Goal: Task Accomplishment & Management: Manage account settings

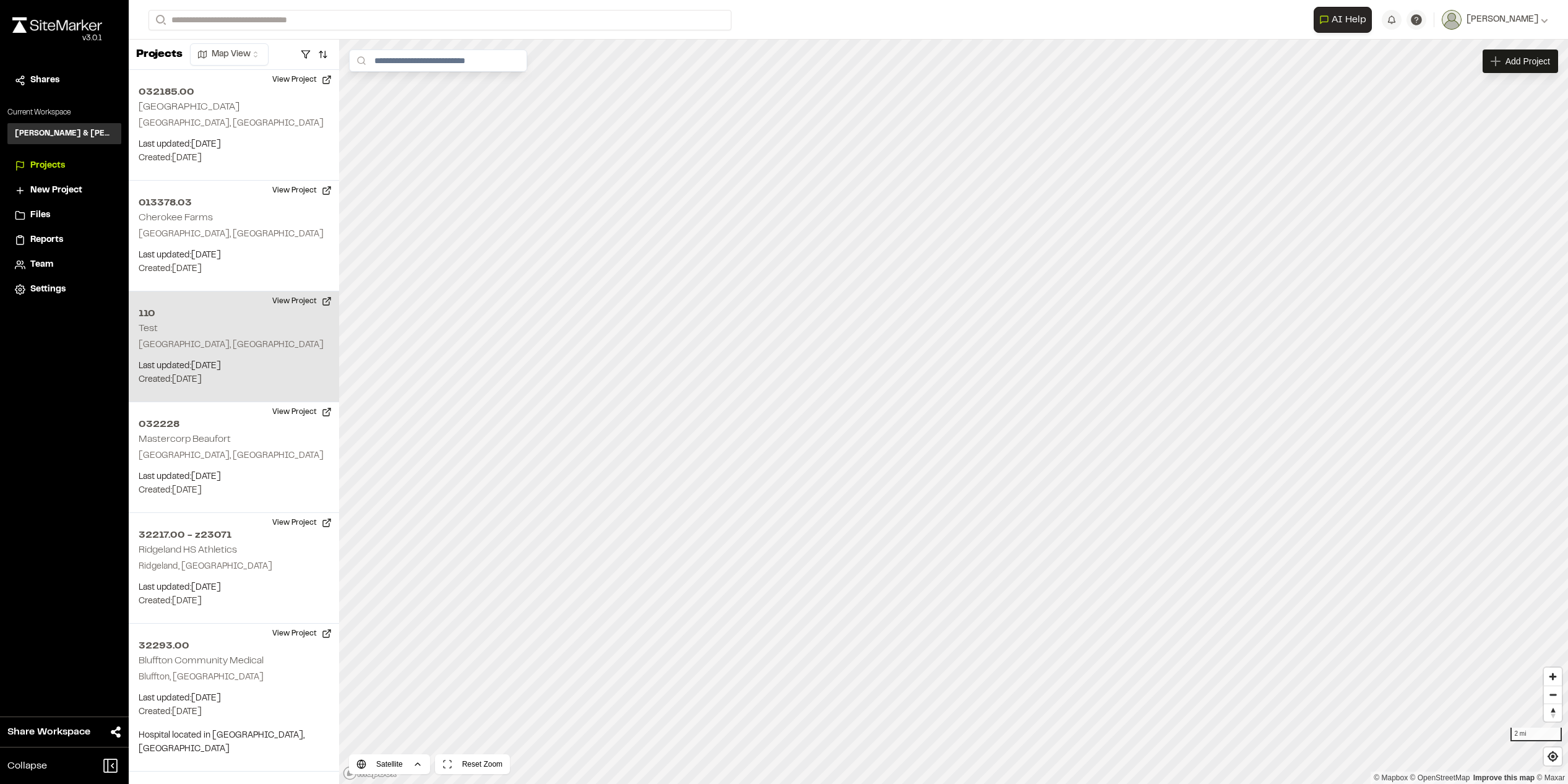
click at [224, 312] on h2 "110" at bounding box center [234, 314] width 190 height 15
click at [294, 303] on button "View Project" at bounding box center [302, 301] width 74 height 20
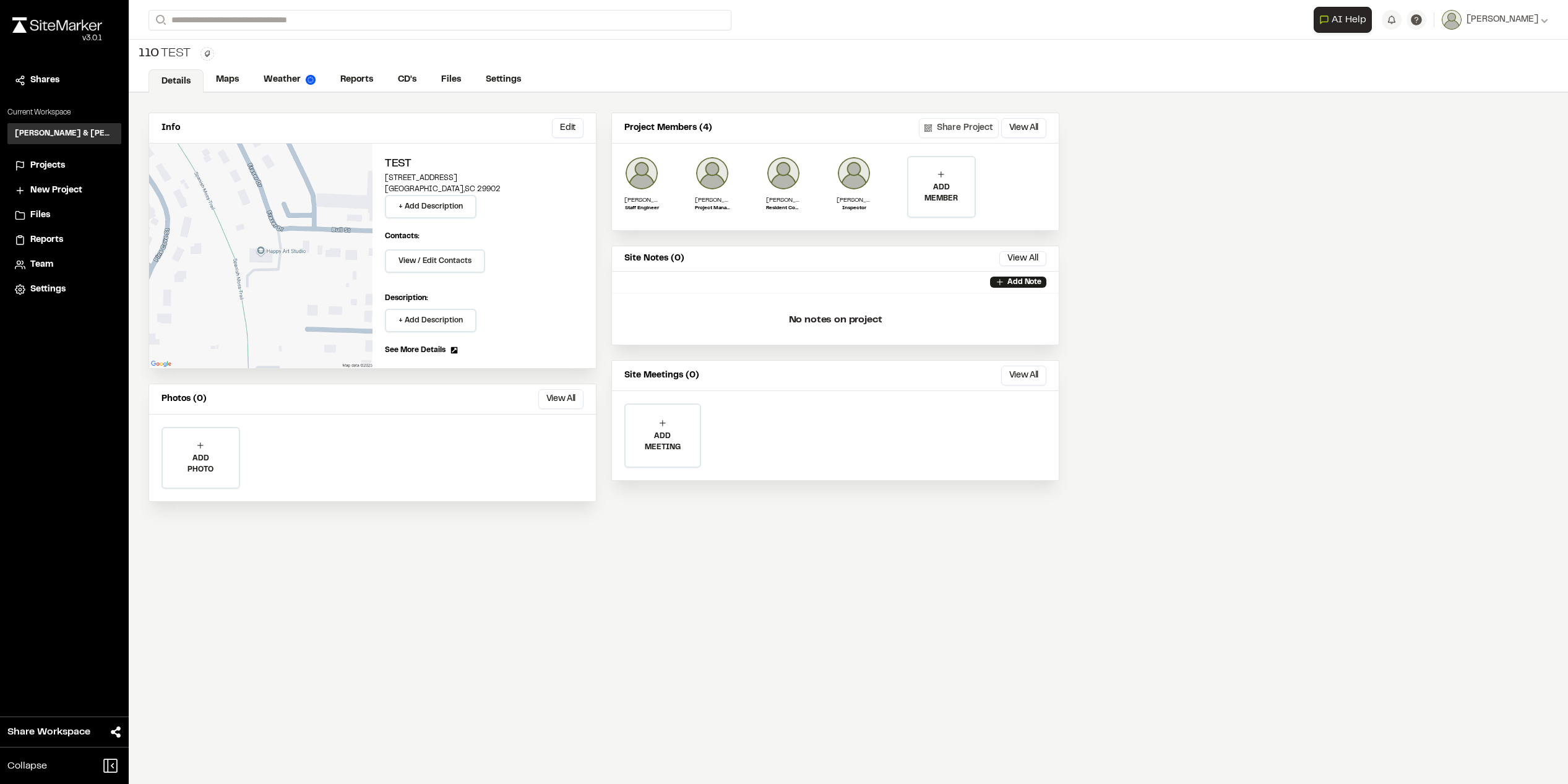
click at [982, 123] on button "Share Project" at bounding box center [958, 128] width 80 height 20
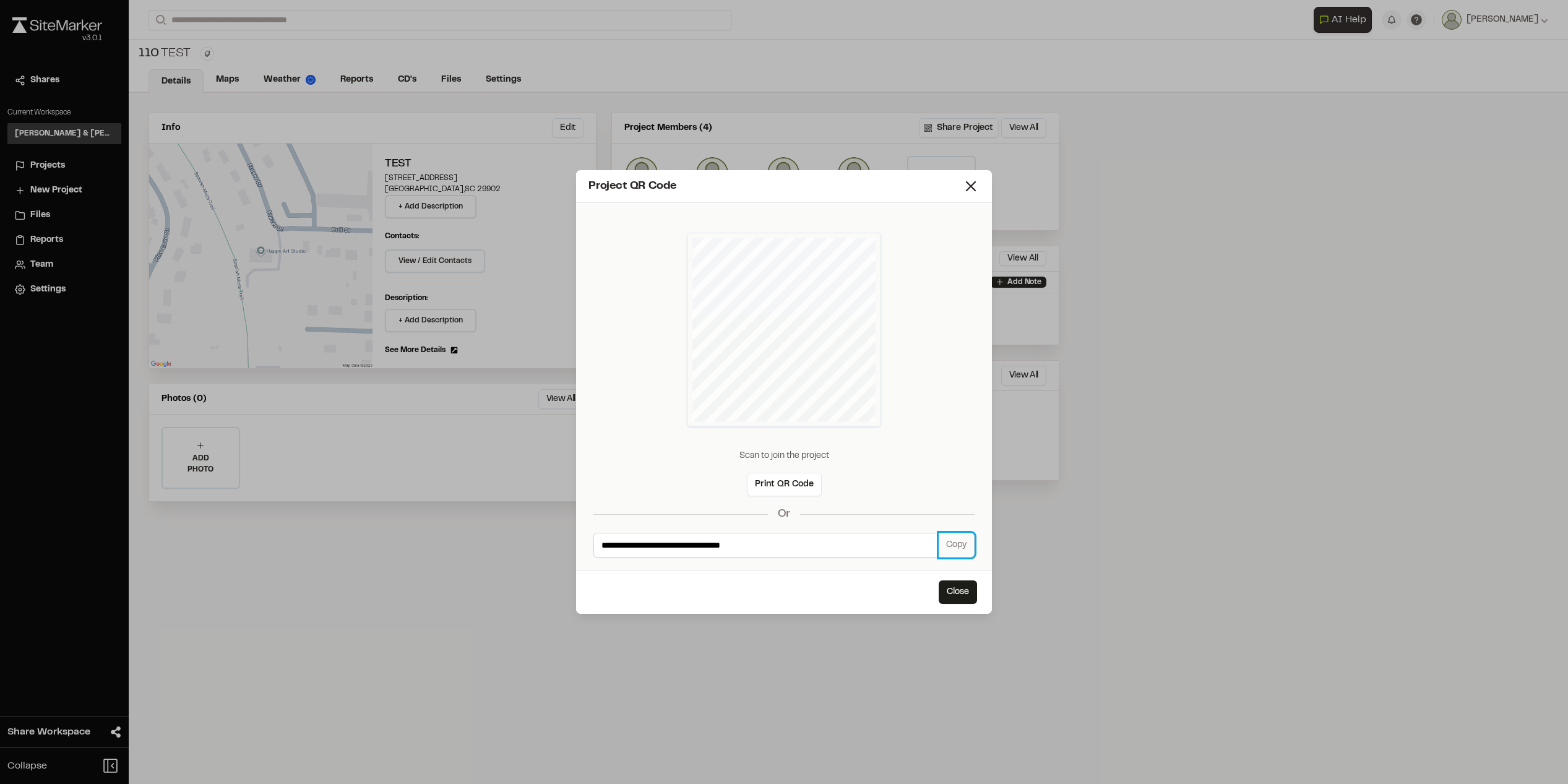
click at [962, 549] on button "Copy" at bounding box center [957, 546] width 36 height 25
drag, startPoint x: 969, startPoint y: 193, endPoint x: 970, endPoint y: 178, distance: 15.0
click at [969, 193] on icon at bounding box center [971, 187] width 17 height 17
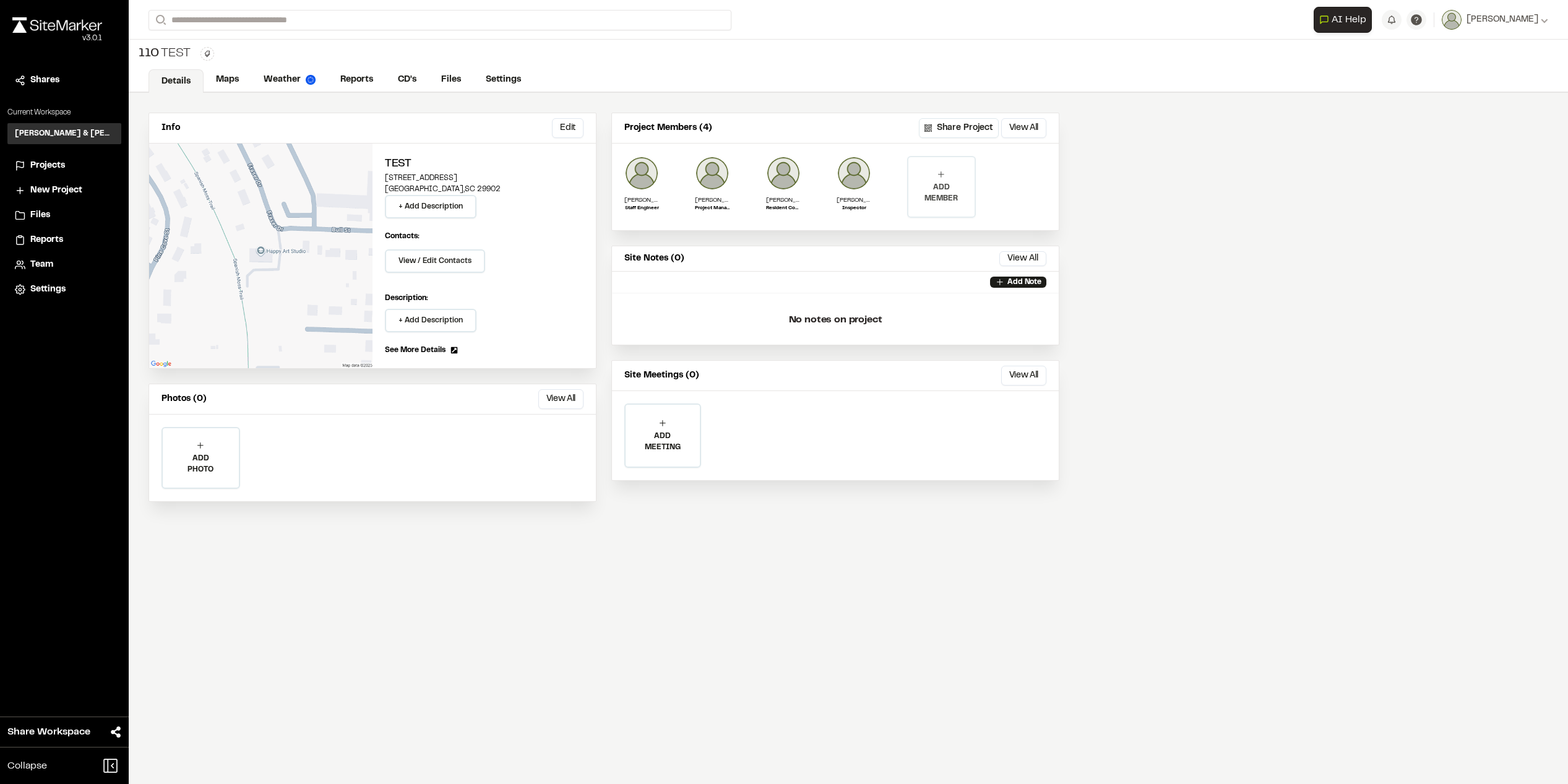
click at [942, 176] on icon at bounding box center [941, 174] width 10 height 10
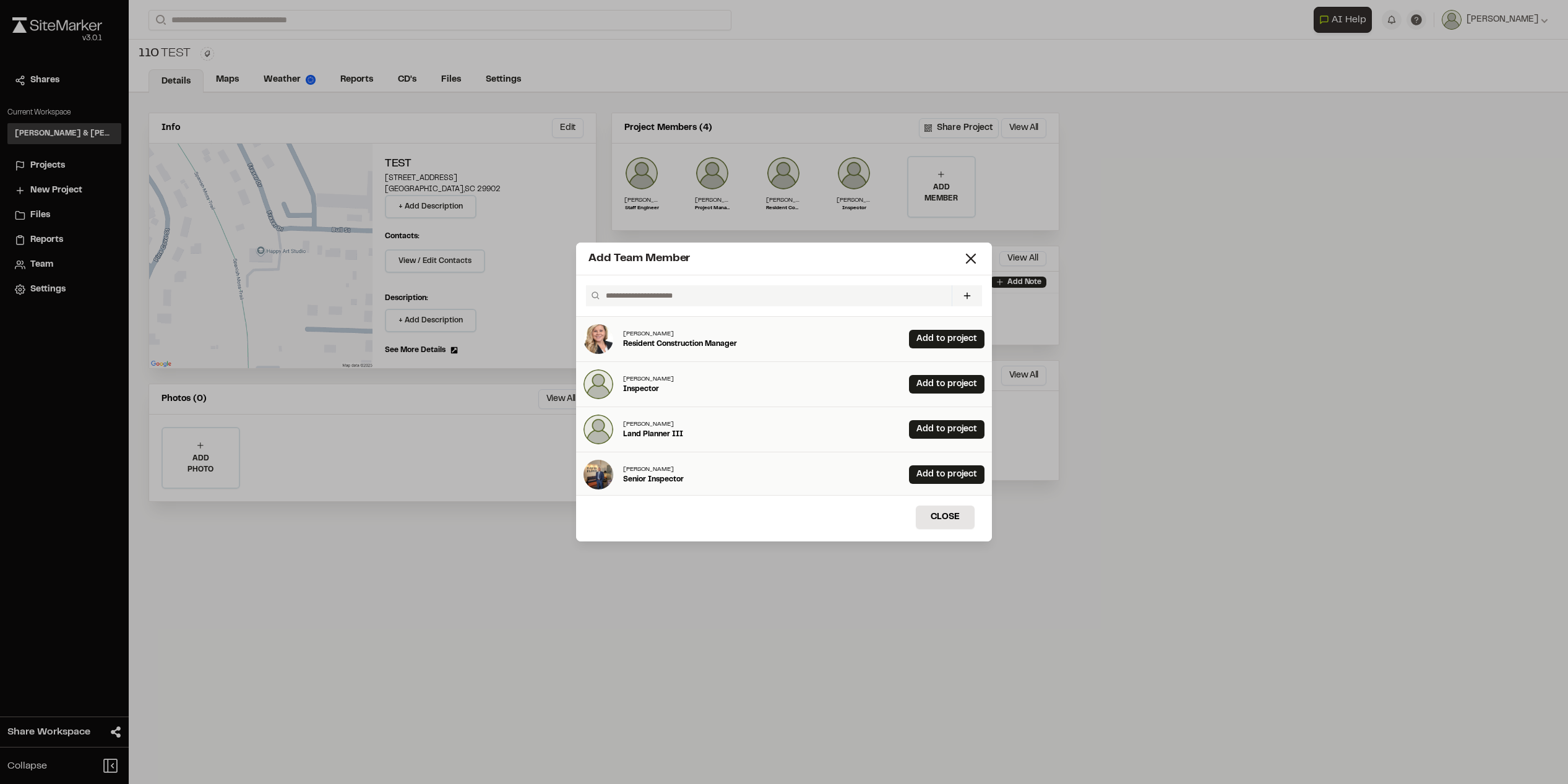
click at [743, 289] on input "text" at bounding box center [773, 296] width 346 height 21
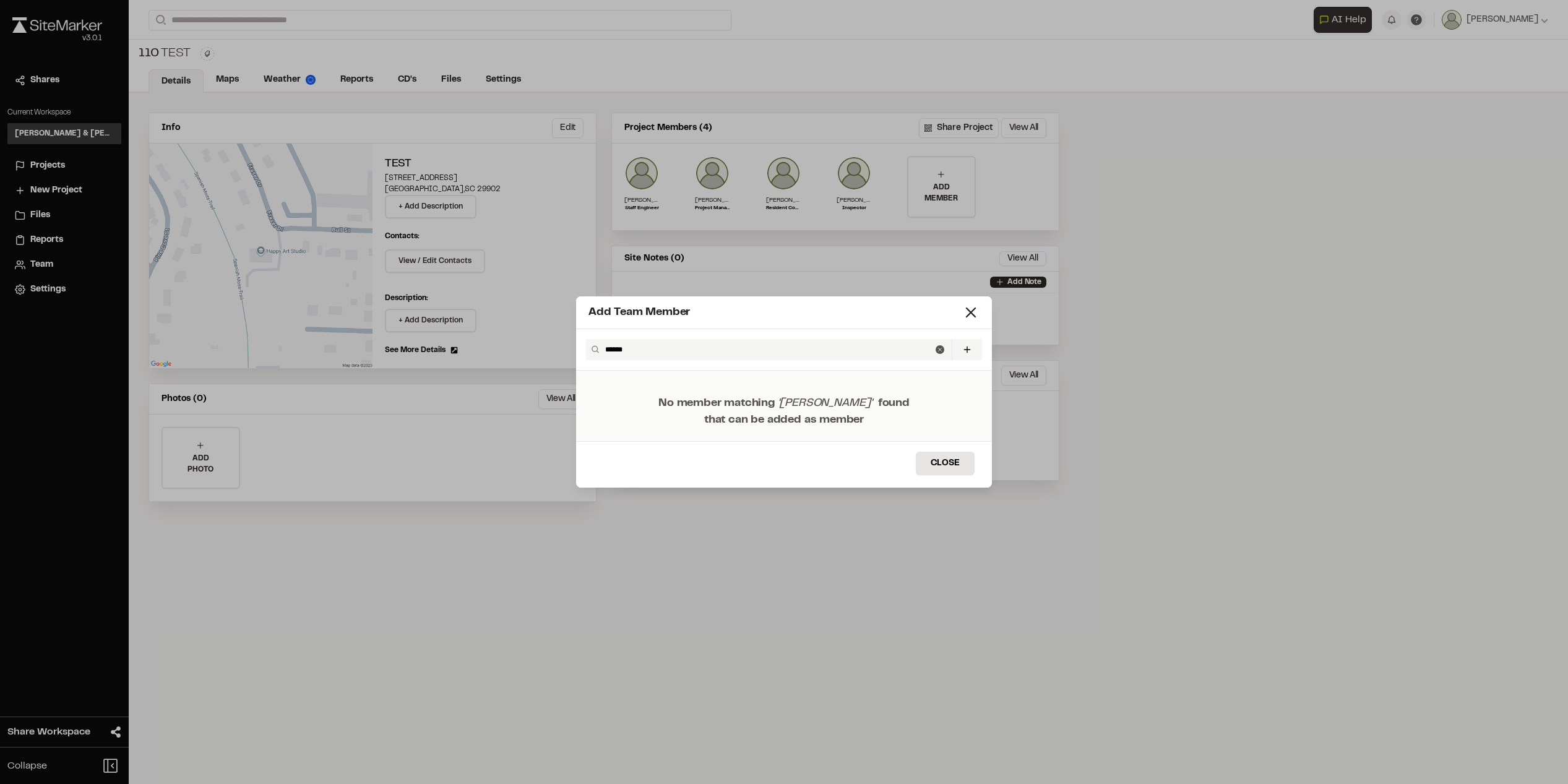
type input "******"
click at [973, 348] on button at bounding box center [966, 350] width 31 height 21
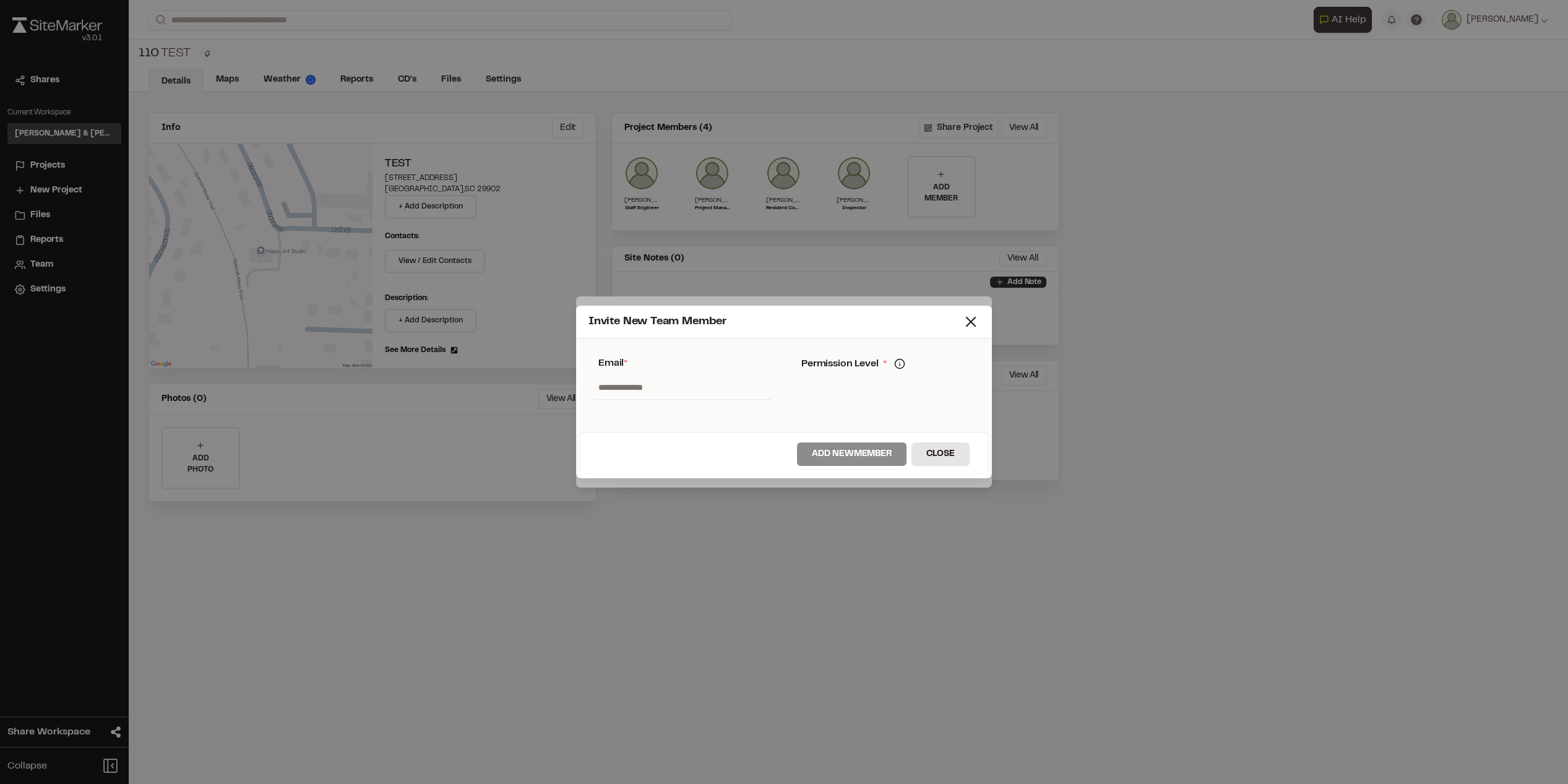
drag, startPoint x: 728, startPoint y: 394, endPoint x: 440, endPoint y: 383, distance: 288.2
click at [440, 383] on div "Invite New Team Member * Required Name Email * Password Password Info Password …" at bounding box center [784, 392] width 1568 height 784
type input "*"
type input "**********"
click at [838, 399] on div "Title Organization Permission Level * Permission Levels Got it Account Controls…" at bounding box center [885, 387] width 203 height 89
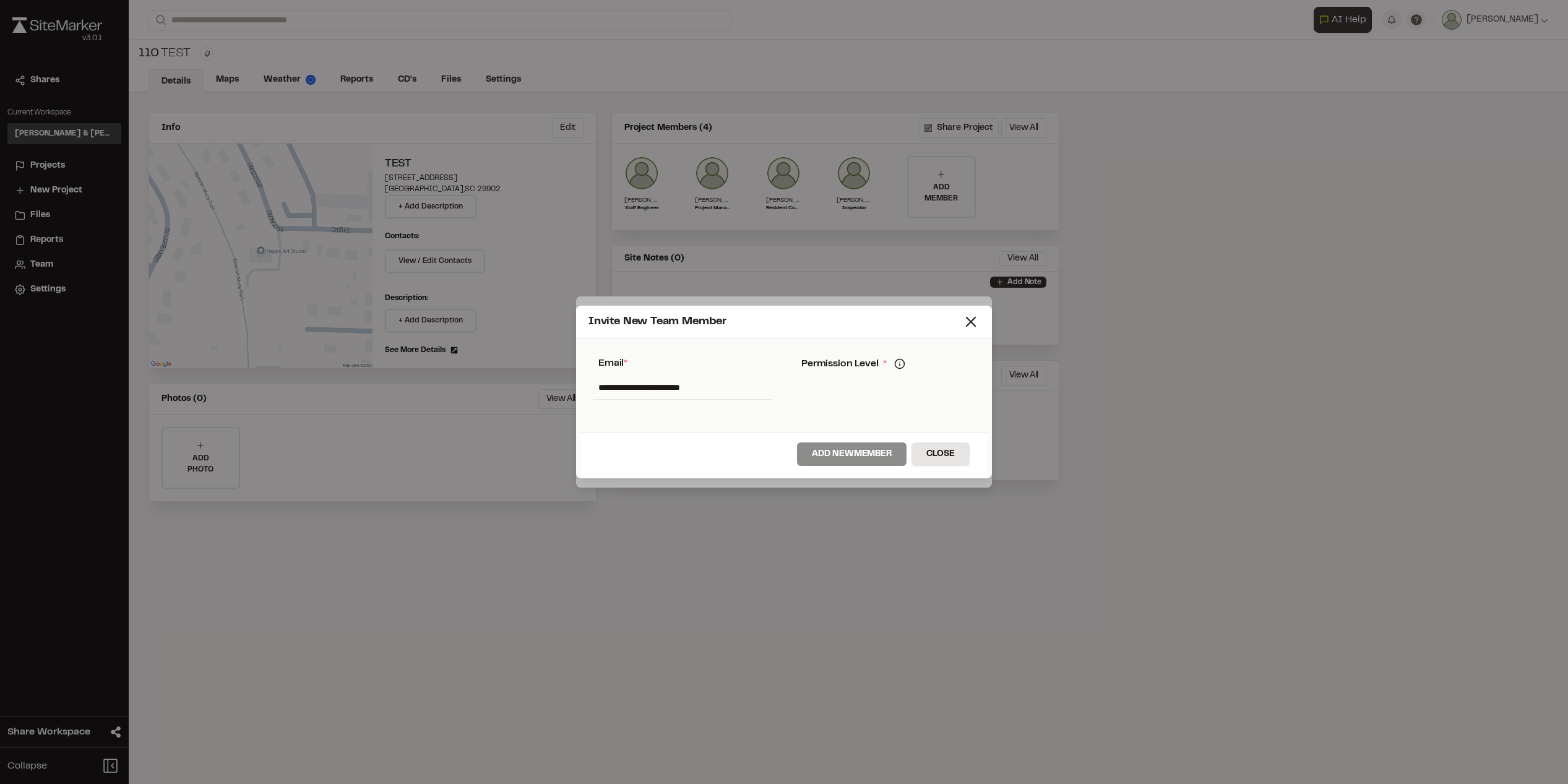
click at [848, 390] on div "Title Organization Permission Level * Permission Levels Got it Account Controls…" at bounding box center [885, 387] width 203 height 89
click at [852, 381] on div "Title Organization Permission Level * Permission Levels Got it Account Controls…" at bounding box center [885, 366] width 203 height 45
click at [900, 361] on icon at bounding box center [900, 364] width 11 height 11
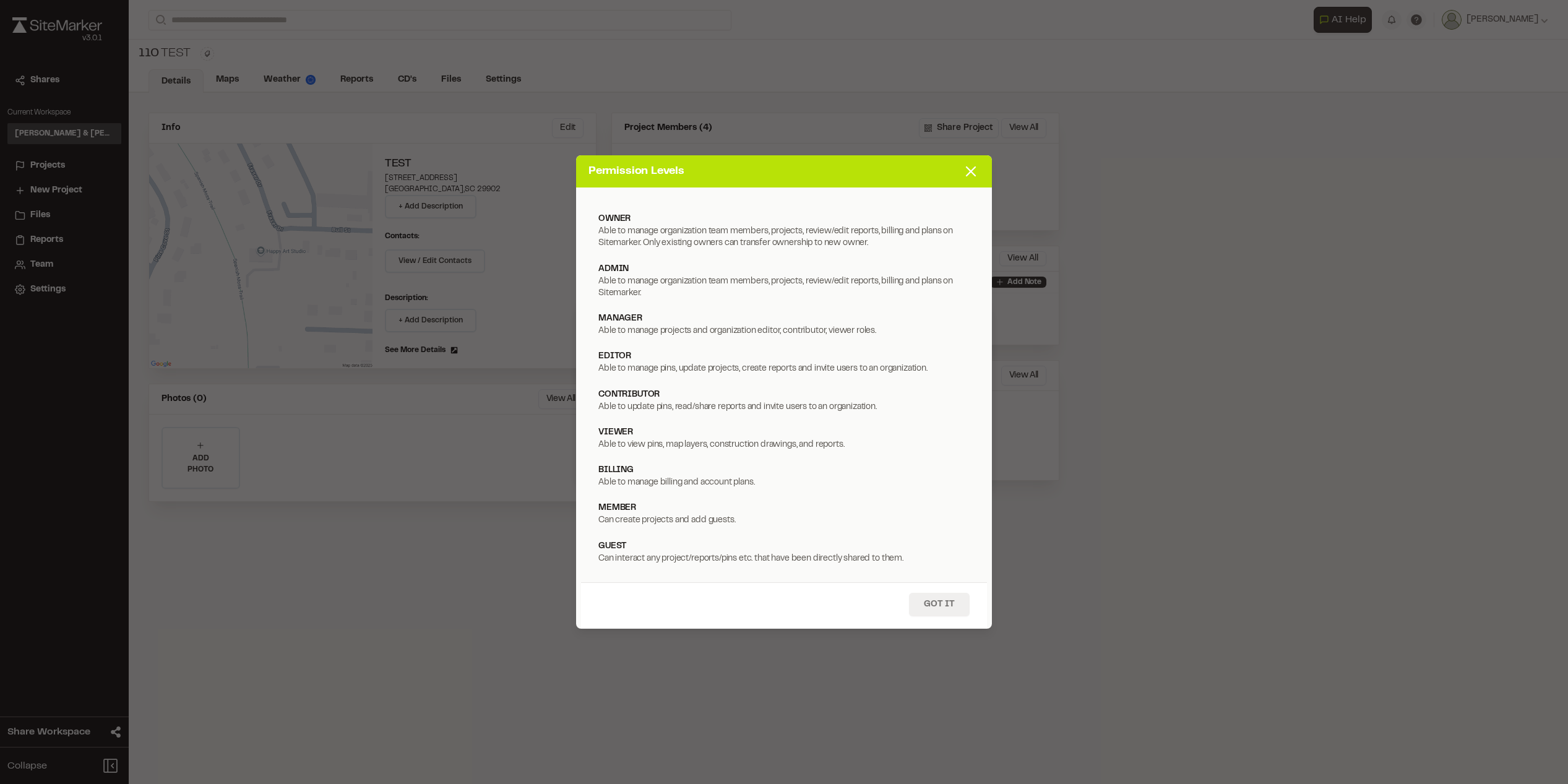
click at [952, 606] on button "Got it" at bounding box center [939, 604] width 60 height 24
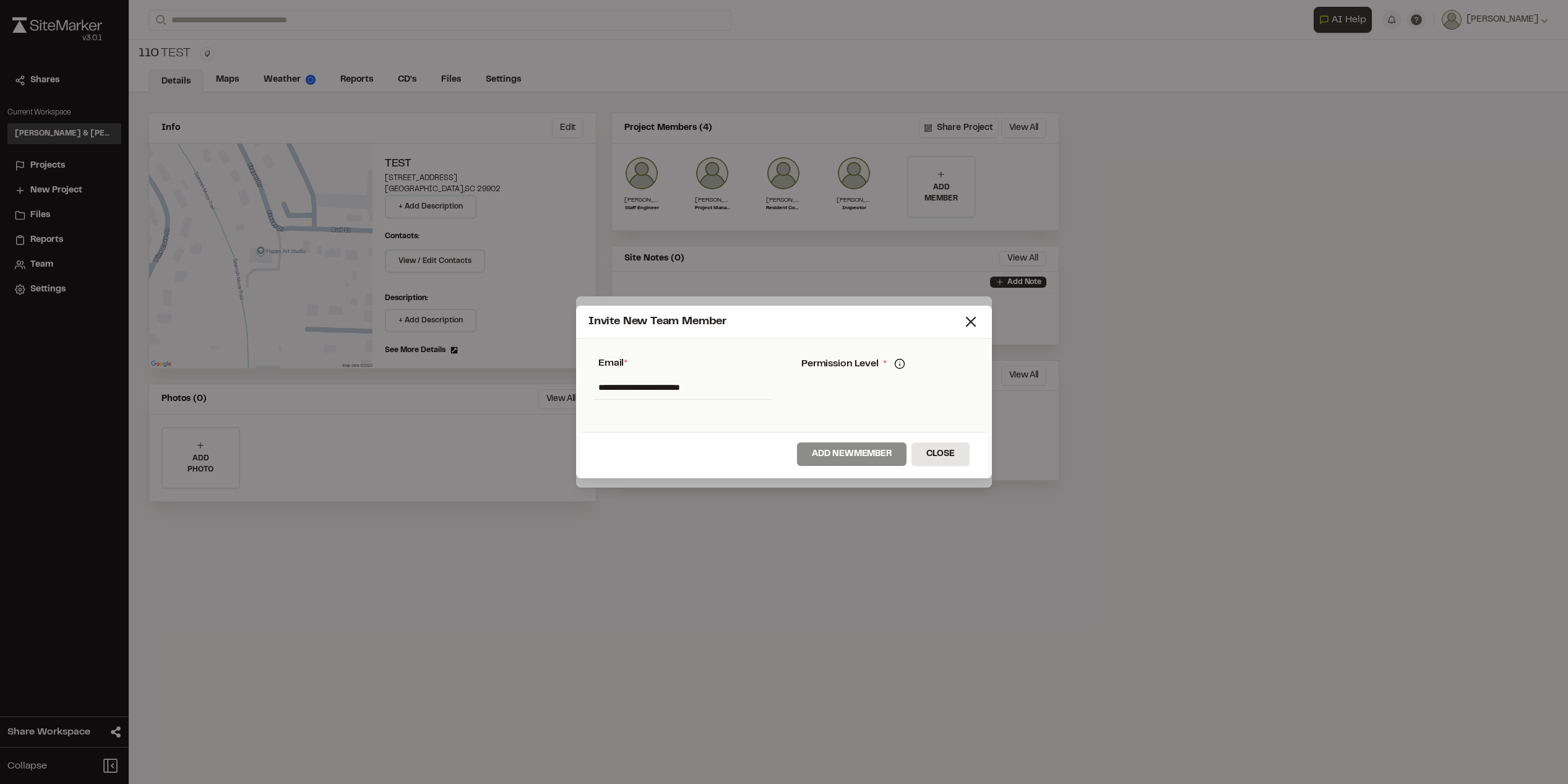
click at [851, 364] on div "Permission Level * Permission Levels owner Able to manage organization team mem…" at bounding box center [885, 364] width 178 height 16
click at [706, 384] on input "**********" at bounding box center [682, 387] width 178 height 24
click at [724, 394] on input "**********" at bounding box center [682, 387] width 178 height 24
click at [850, 389] on div "Title Organization Permission Level * Permission Levels owner Able to manage or…" at bounding box center [885, 366] width 203 height 45
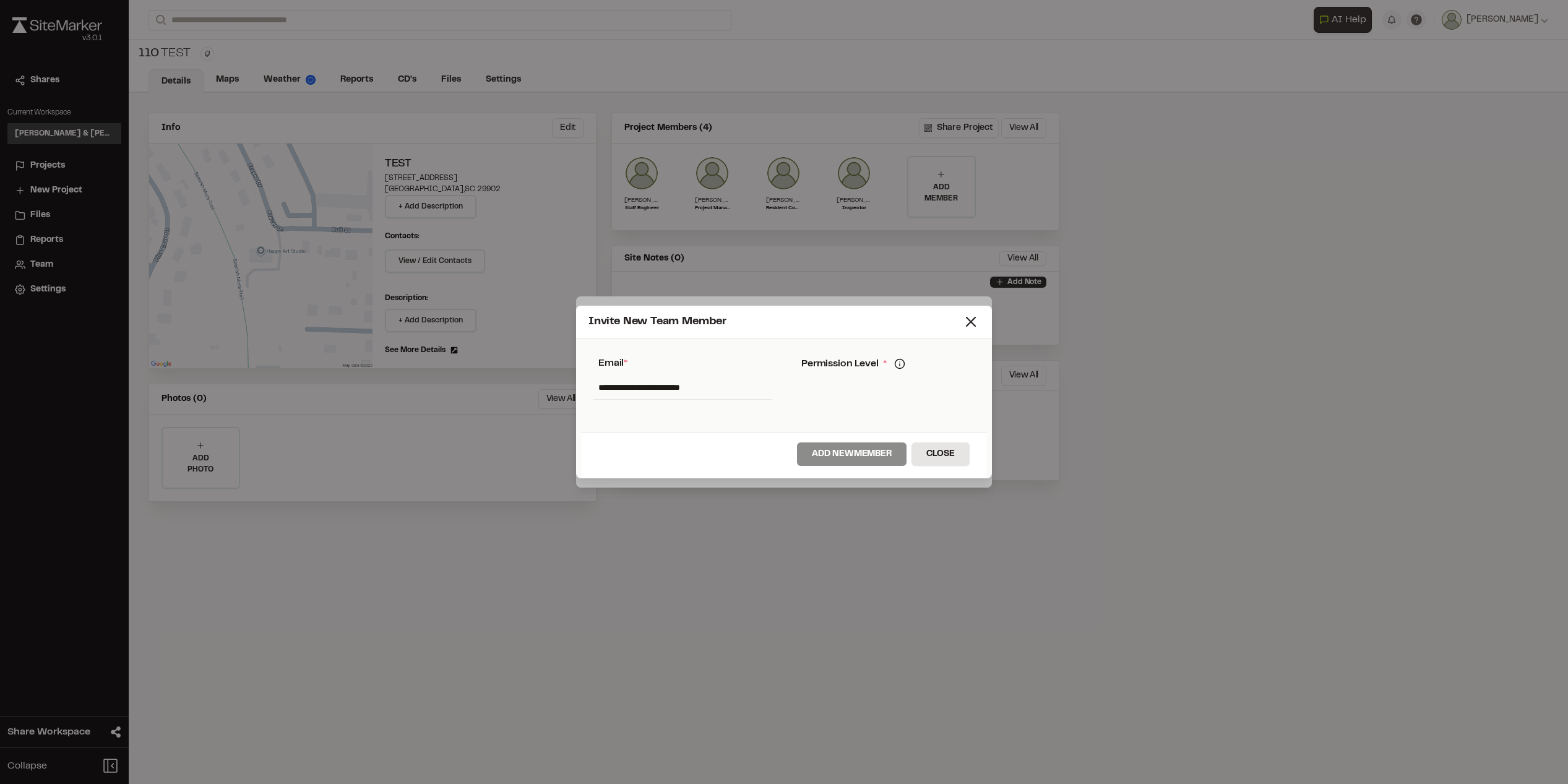
drag, startPoint x: 712, startPoint y: 393, endPoint x: 726, endPoint y: 390, distance: 14.3
click at [712, 394] on input "**********" at bounding box center [682, 387] width 178 height 24
drag, startPoint x: 729, startPoint y: 390, endPoint x: 418, endPoint y: 383, distance: 311.1
click at [418, 383] on div "**********" at bounding box center [784, 392] width 1568 height 784
click at [962, 325] on icon at bounding box center [971, 321] width 17 height 17
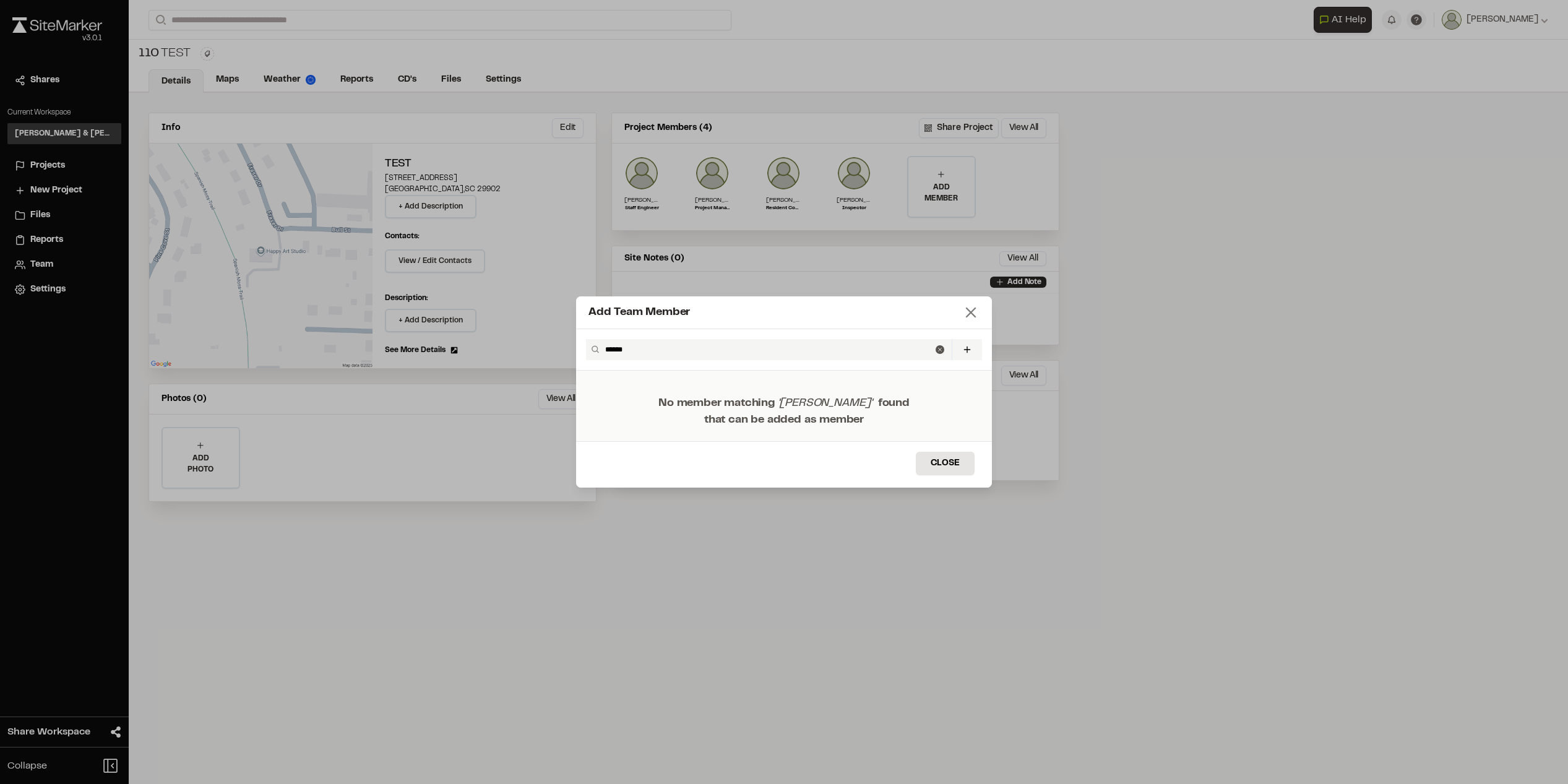
click at [968, 316] on line at bounding box center [970, 312] width 9 height 9
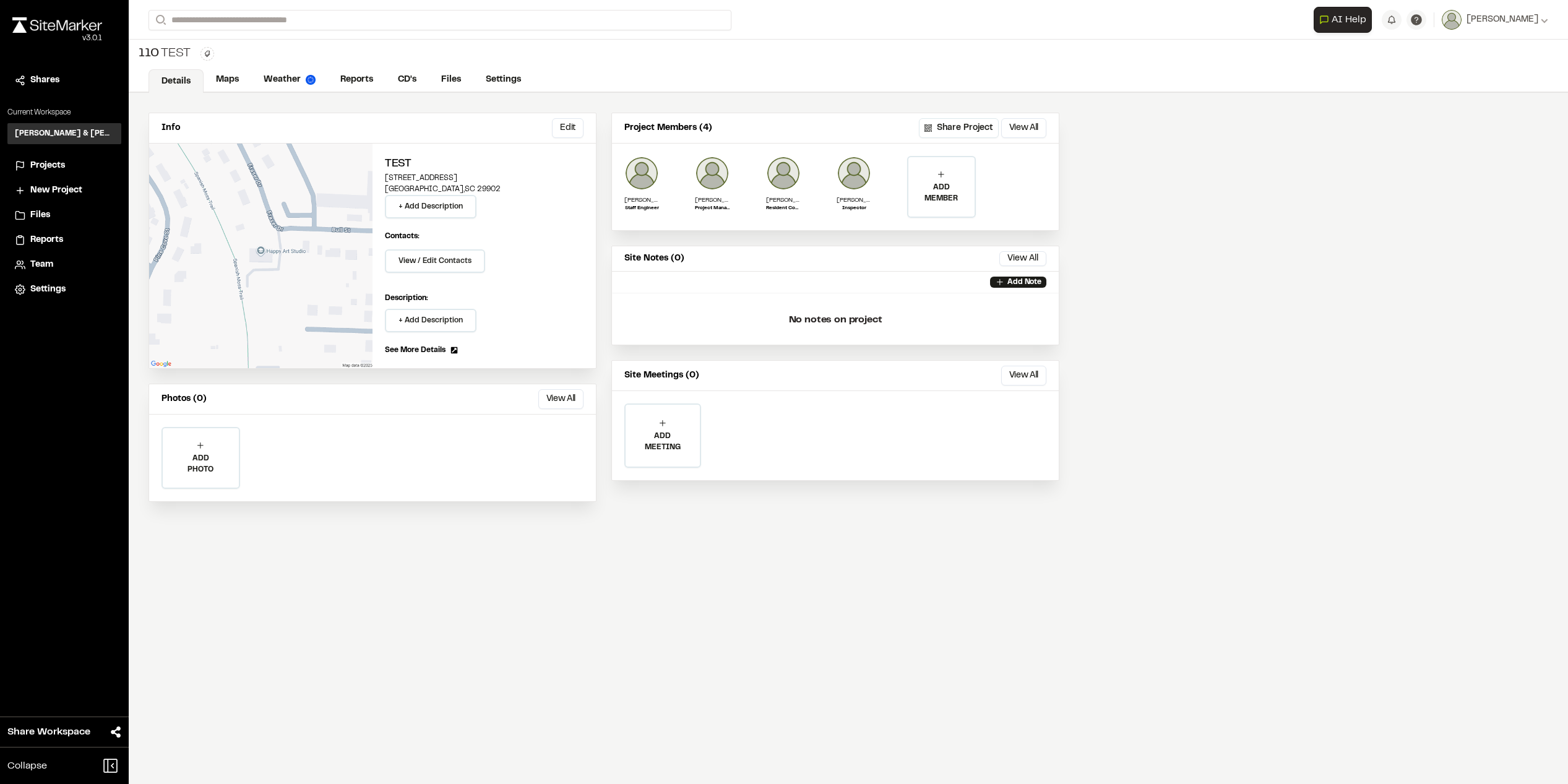
click at [82, 169] on div "Projects" at bounding box center [72, 165] width 84 height 13
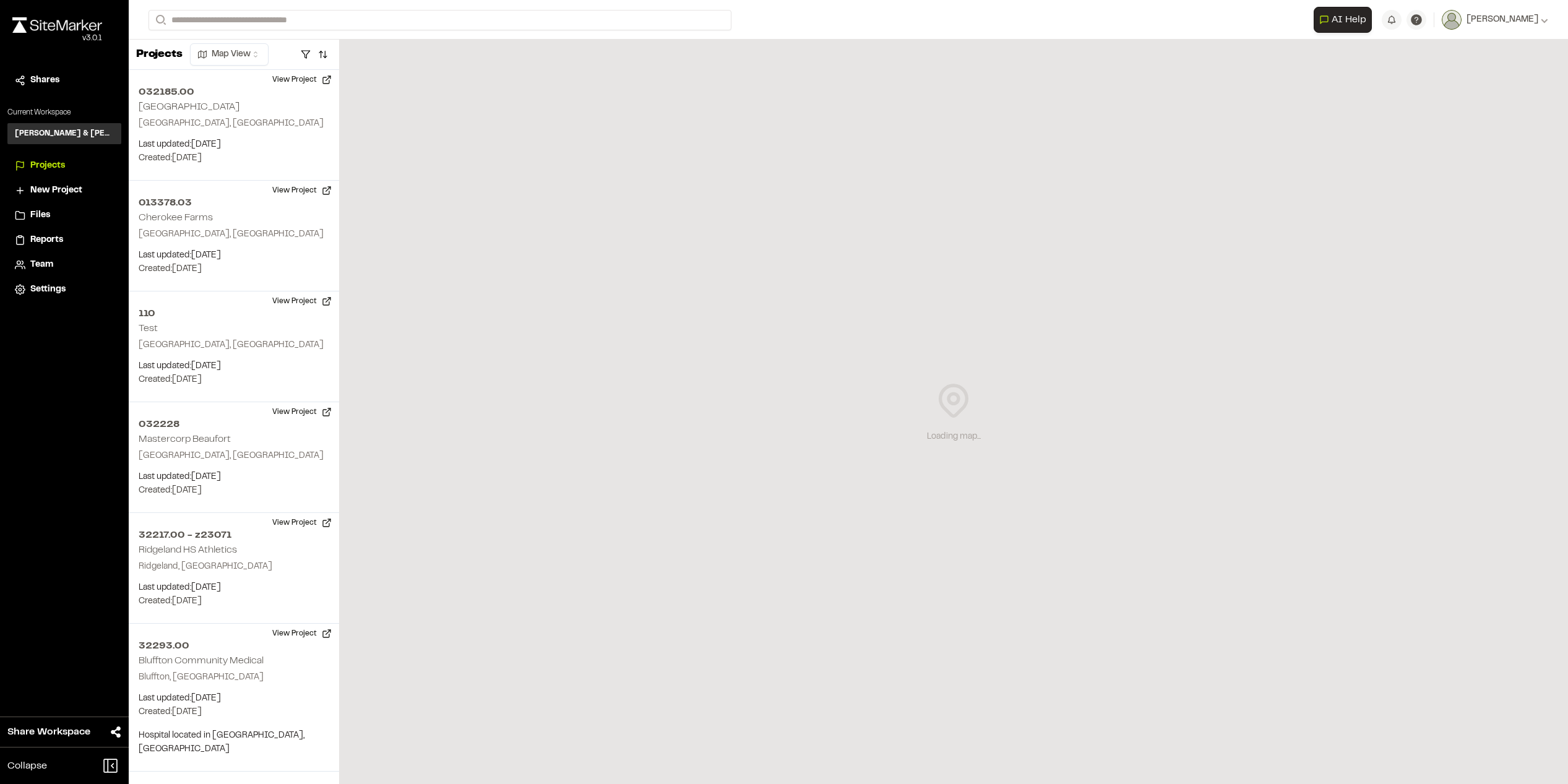
click at [70, 126] on div "Davis & Floyd Inc. D&" at bounding box center [63, 133] width 114 height 21
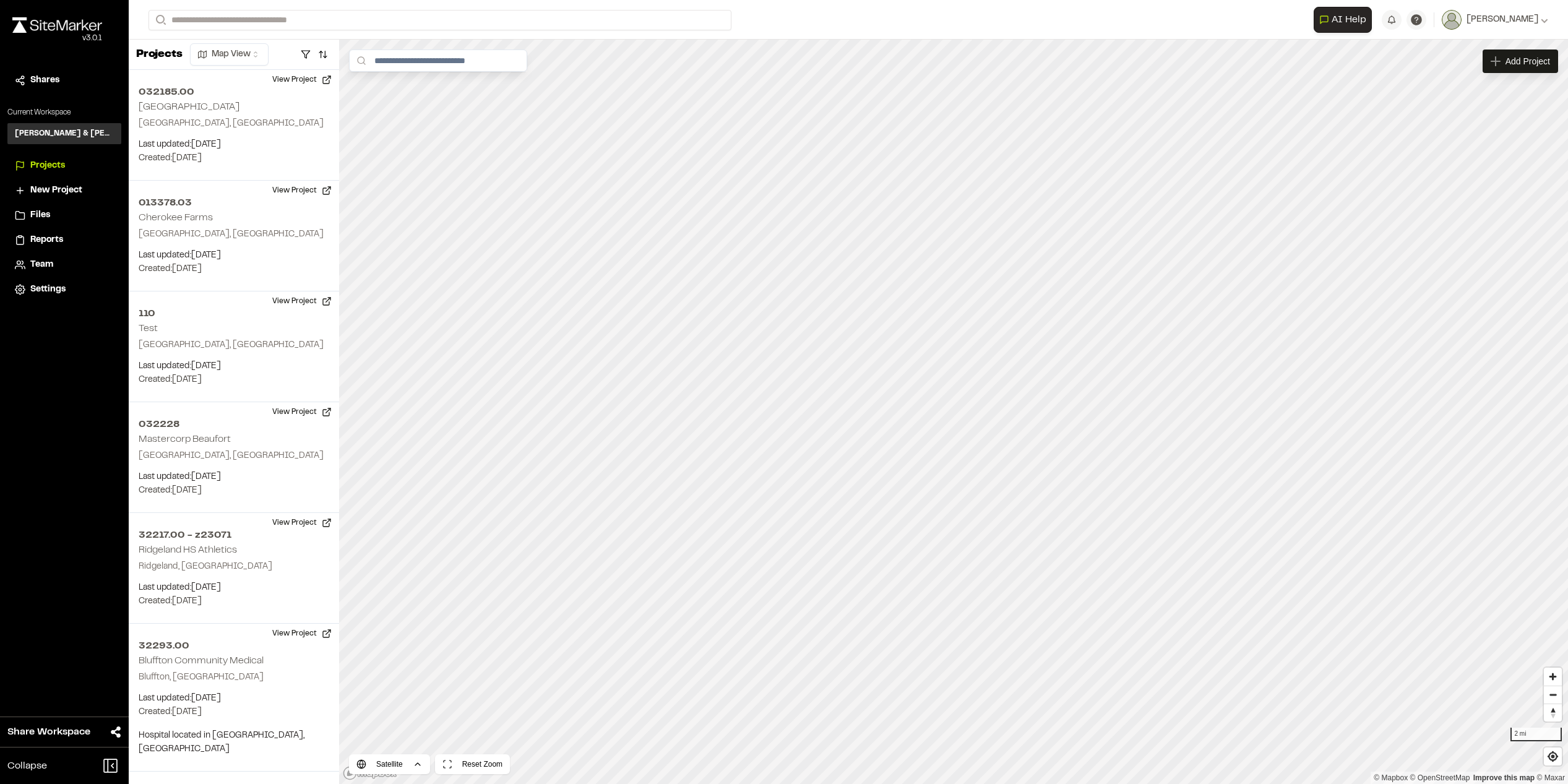
click at [63, 172] on span "Projects" at bounding box center [48, 165] width 34 height 13
click at [54, 159] on span "Projects" at bounding box center [48, 165] width 34 height 13
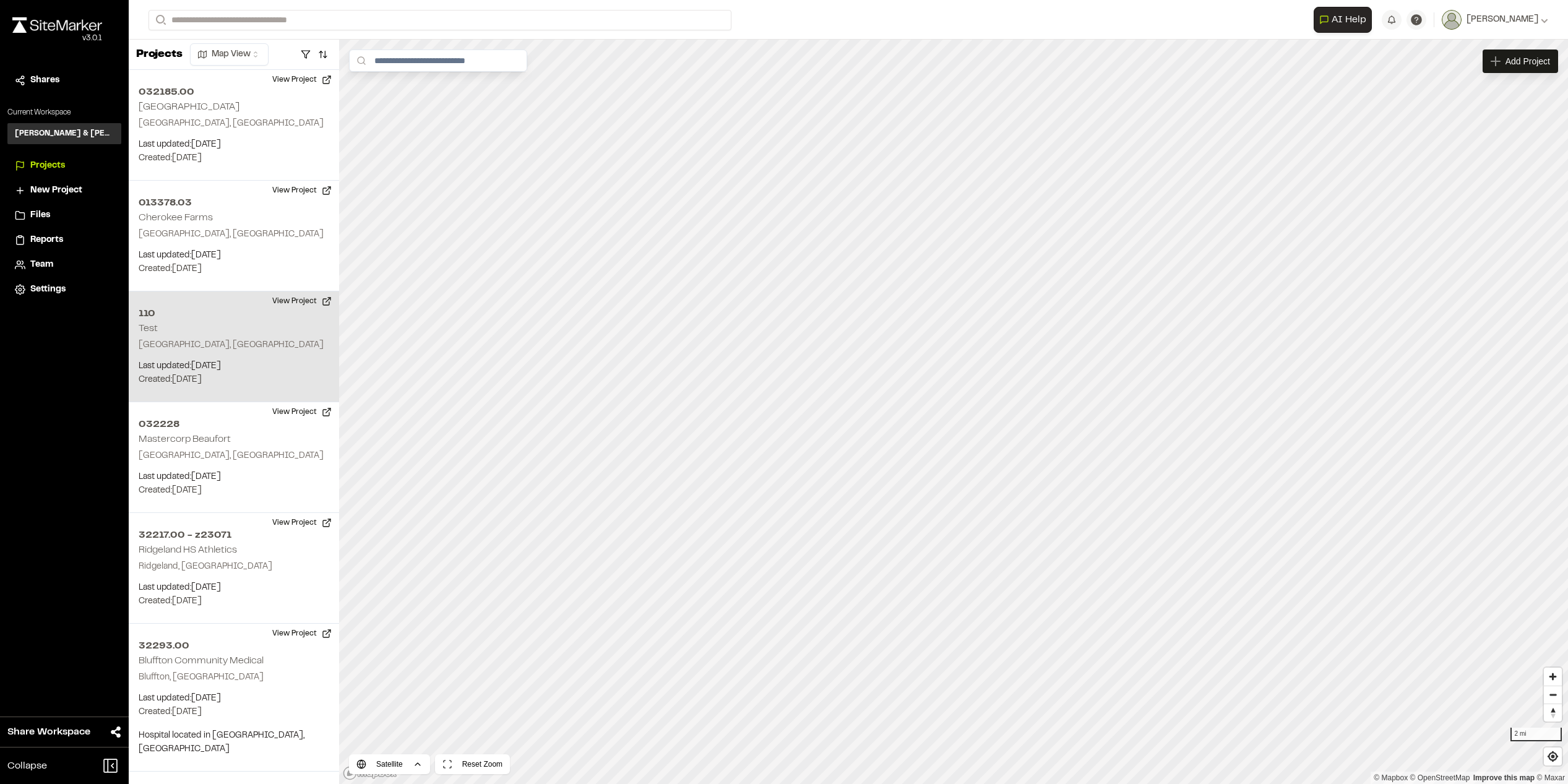
click at [224, 307] on h2 "110" at bounding box center [234, 314] width 190 height 15
